Goal: Task Accomplishment & Management: Manage account settings

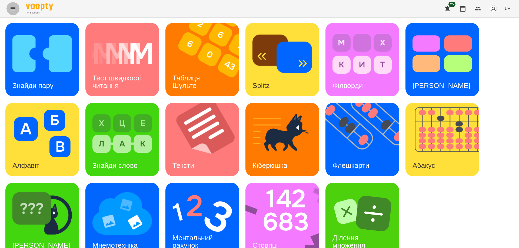
click at [14, 9] on icon "Menu" at bounding box center [13, 8] width 6 height 6
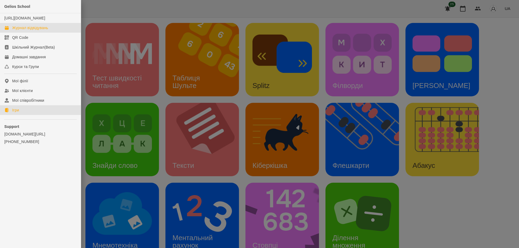
click at [22, 31] on div "Журнал відвідувань" at bounding box center [30, 27] width 36 height 5
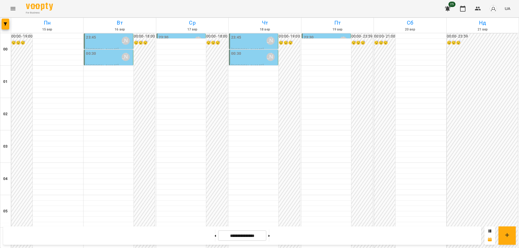
scroll to position [587, 0]
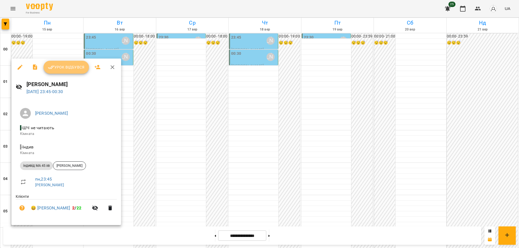
click at [64, 67] on span "Урок відбувся" at bounding box center [66, 67] width 37 height 6
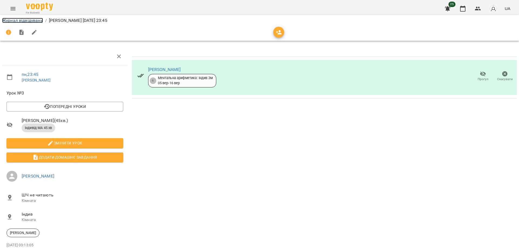
click at [16, 22] on link "Журнал відвідувань" at bounding box center [22, 20] width 41 height 5
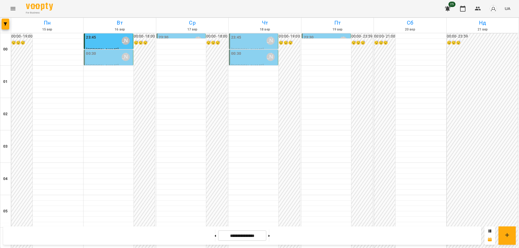
click at [99, 55] on div "00:30 [PERSON_NAME]" at bounding box center [109, 57] width 46 height 12
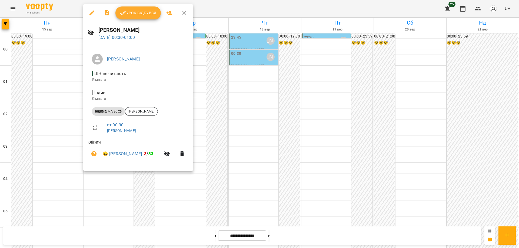
click at [125, 17] on button "Урок відбувся" at bounding box center [137, 12] width 45 height 13
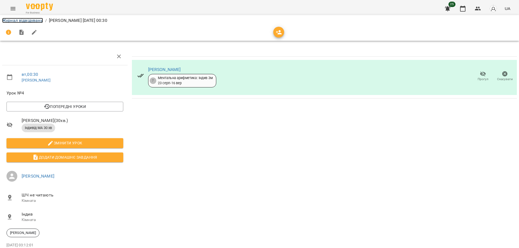
click at [27, 22] on link "Журнал відвідувань" at bounding box center [22, 20] width 41 height 5
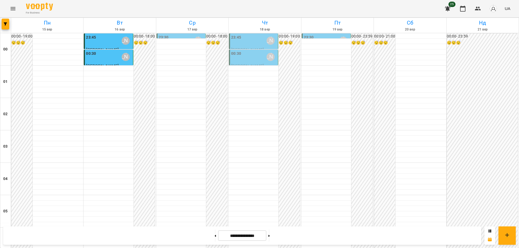
scroll to position [587, 0]
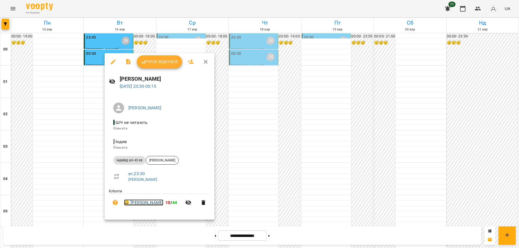
click at [147, 203] on link "😀 [PERSON_NAME]" at bounding box center [143, 203] width 39 height 6
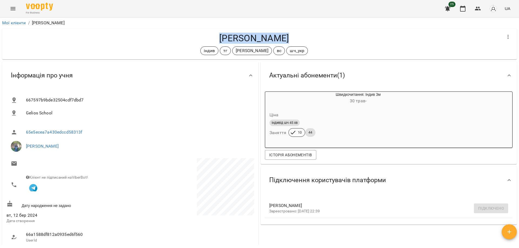
drag, startPoint x: 210, startPoint y: 38, endPoint x: 285, endPoint y: 40, distance: 75.4
click at [285, 40] on h4 "[PERSON_NAME]" at bounding box center [253, 38] width 495 height 11
copy h4 "[PERSON_NAME]"
